Goal: Information Seeking & Learning: Find specific page/section

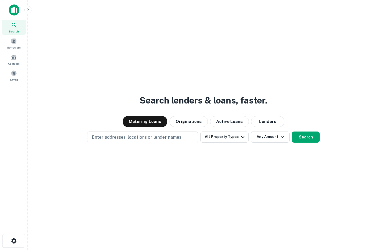
click at [15, 7] on img at bounding box center [14, 9] width 11 height 11
click at [13, 42] on span at bounding box center [14, 41] width 6 height 6
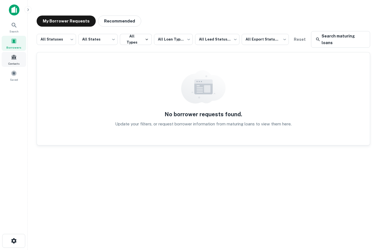
click at [14, 58] on span at bounding box center [14, 57] width 6 height 6
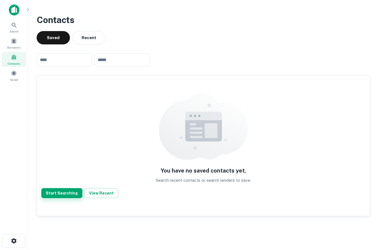
click at [65, 191] on button "Start Searching" at bounding box center [61, 193] width 41 height 10
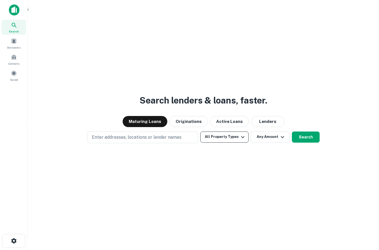
click at [241, 141] on icon "button" at bounding box center [243, 137] width 7 height 7
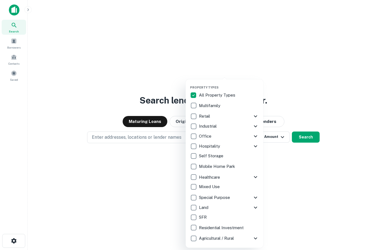
click at [162, 179] on div at bounding box center [189, 125] width 379 height 250
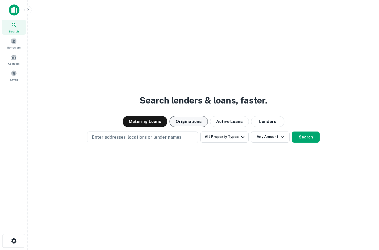
click at [194, 127] on button "Originations" at bounding box center [189, 121] width 38 height 11
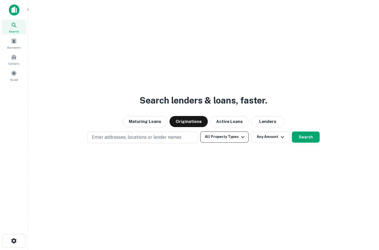
click at [240, 141] on icon "button" at bounding box center [243, 137] width 7 height 7
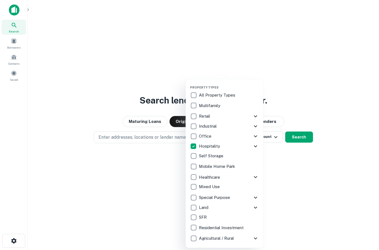
click at [318, 192] on div at bounding box center [189, 125] width 379 height 250
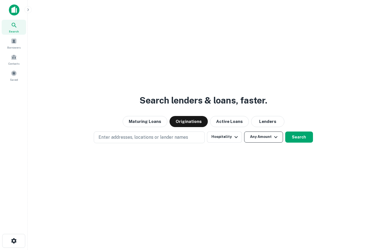
click at [273, 141] on icon "button" at bounding box center [276, 137] width 7 height 7
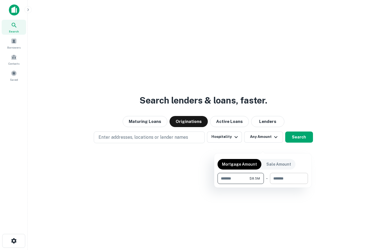
type input "*******"
click at [291, 180] on input "number" at bounding box center [287, 178] width 34 height 11
type input "*******"
click at [352, 158] on div at bounding box center [189, 125] width 379 height 250
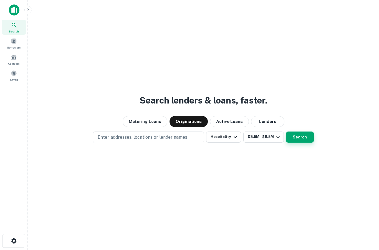
click at [306, 143] on button "Search" at bounding box center [300, 137] width 28 height 11
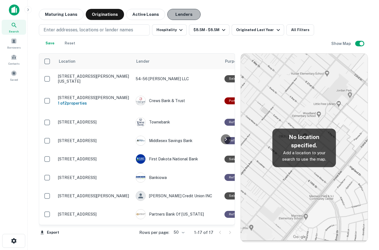
click at [182, 14] on button "Lenders" at bounding box center [183, 14] width 33 height 11
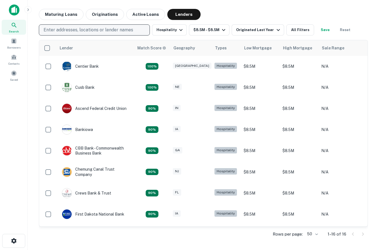
click at [130, 30] on p "Enter addresses, locations or lender names" at bounding box center [89, 30] width 90 height 7
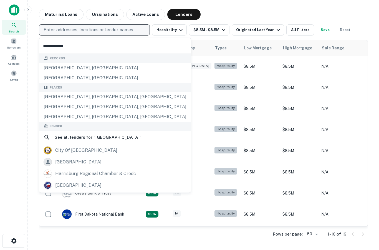
type input "**********"
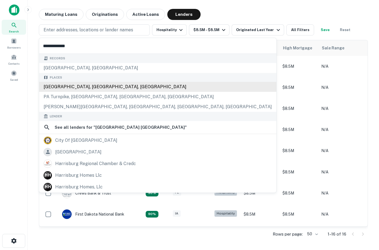
click at [88, 86] on div "Harrisburg, PA, USA" at bounding box center [157, 87] width 237 height 10
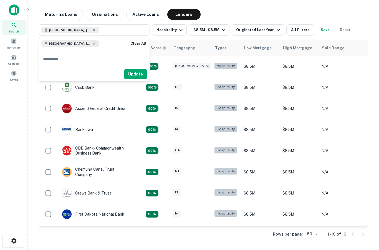
click at [92, 44] on icon at bounding box center [94, 43] width 4 height 4
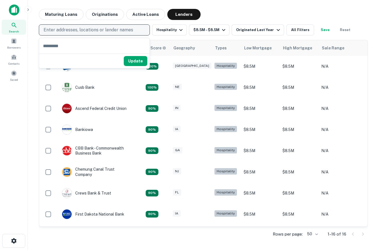
click at [132, 33] on button "Enter addresses, locations or lender names" at bounding box center [94, 29] width 111 height 11
click at [137, 31] on button "Enter addresses, locations or lender names" at bounding box center [94, 29] width 111 height 11
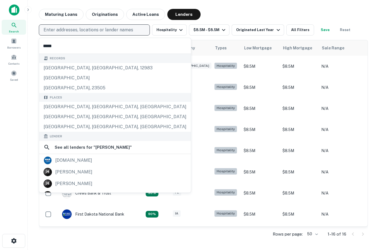
type input "******"
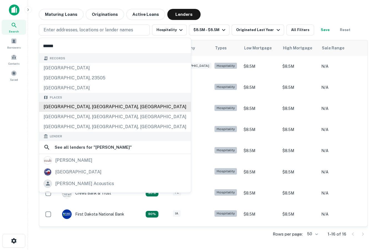
click at [91, 107] on div "Harrisburg, PA, USA" at bounding box center [115, 107] width 152 height 10
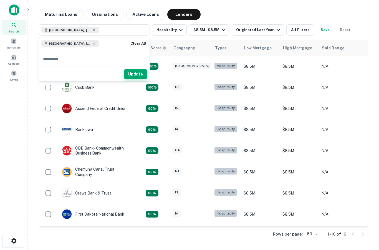
click at [136, 73] on button "Update" at bounding box center [136, 74] width 24 height 10
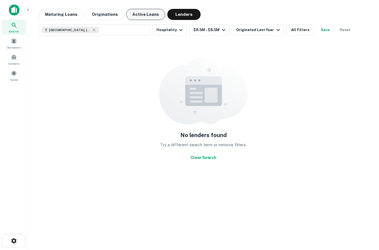
click at [145, 13] on button "Active Loans" at bounding box center [145, 14] width 39 height 11
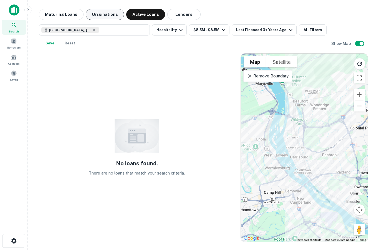
click at [102, 12] on button "Originations" at bounding box center [105, 14] width 38 height 11
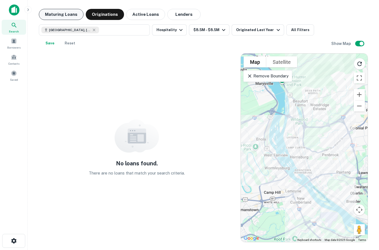
click at [64, 11] on button "Maturing Loans" at bounding box center [61, 14] width 45 height 11
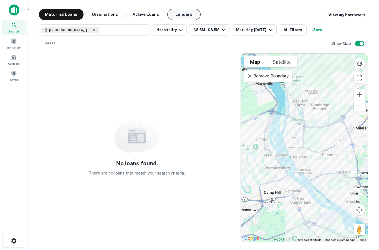
click at [185, 12] on button "Lenders" at bounding box center [183, 14] width 33 height 11
